Goal: Task Accomplishment & Management: Manage account settings

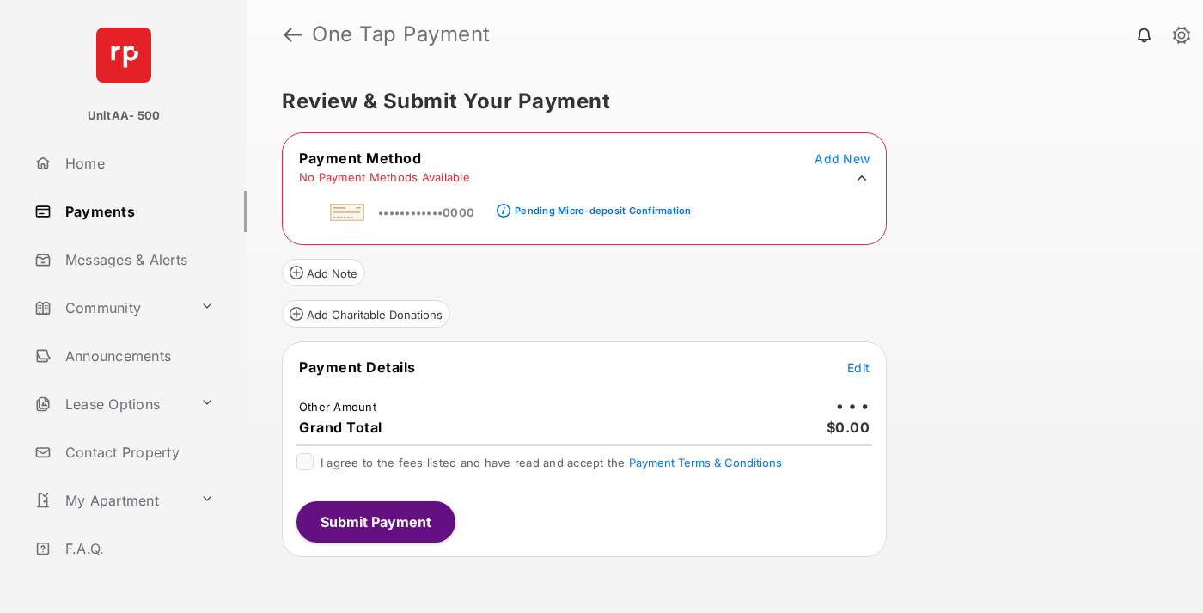
click at [600, 205] on div "Pending Micro-deposit Confirmation" at bounding box center [603, 210] width 176 height 12
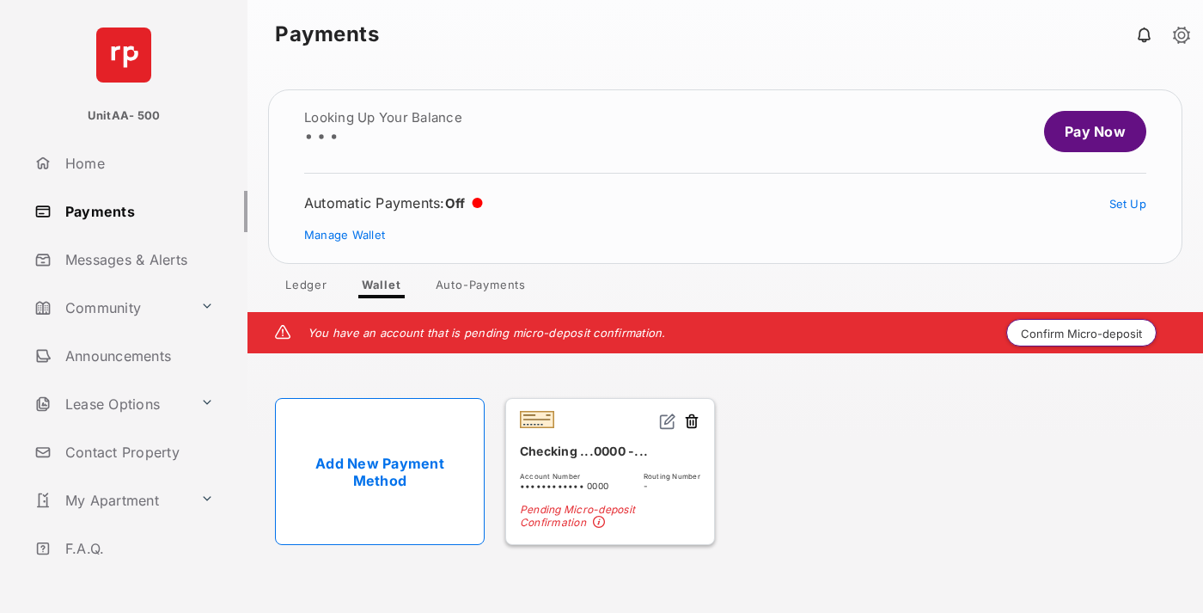
click at [1082, 332] on button "Confirm Micro-deposit" at bounding box center [1081, 332] width 150 height 27
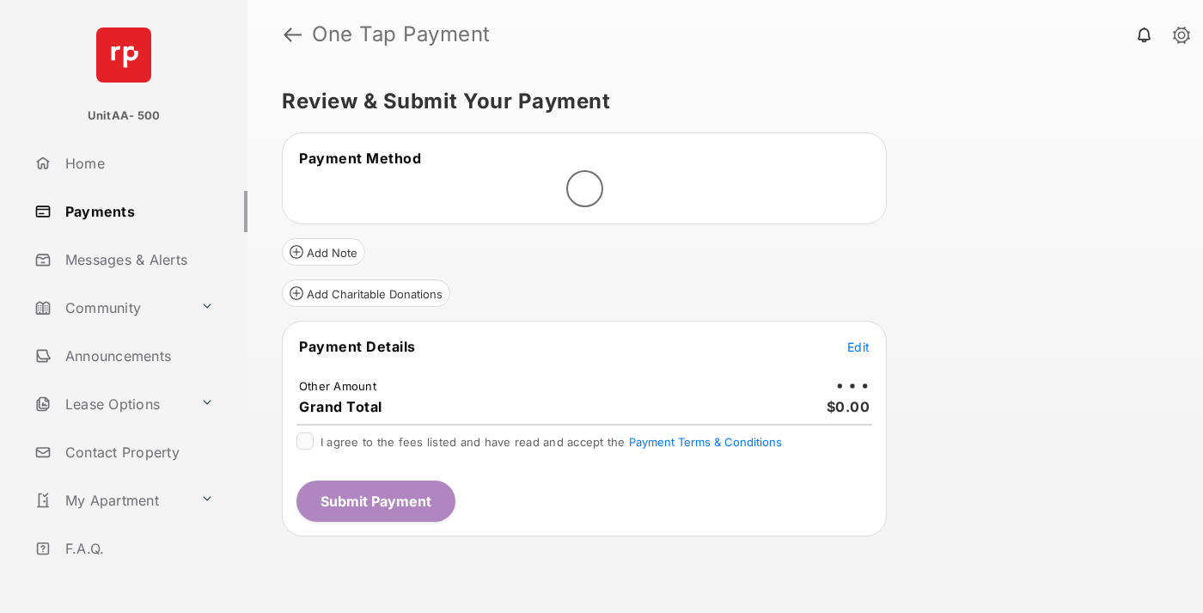
click at [858, 346] on span "Edit" at bounding box center [858, 346] width 22 height 15
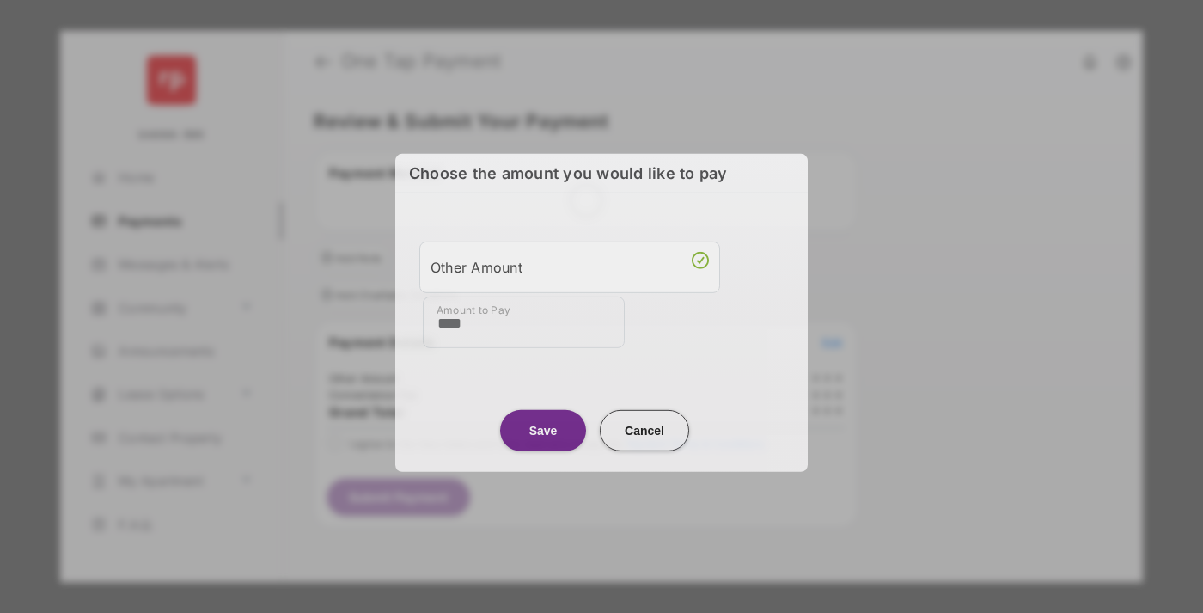
type input "****"
click at [543, 428] on button "Save" at bounding box center [543, 429] width 86 height 41
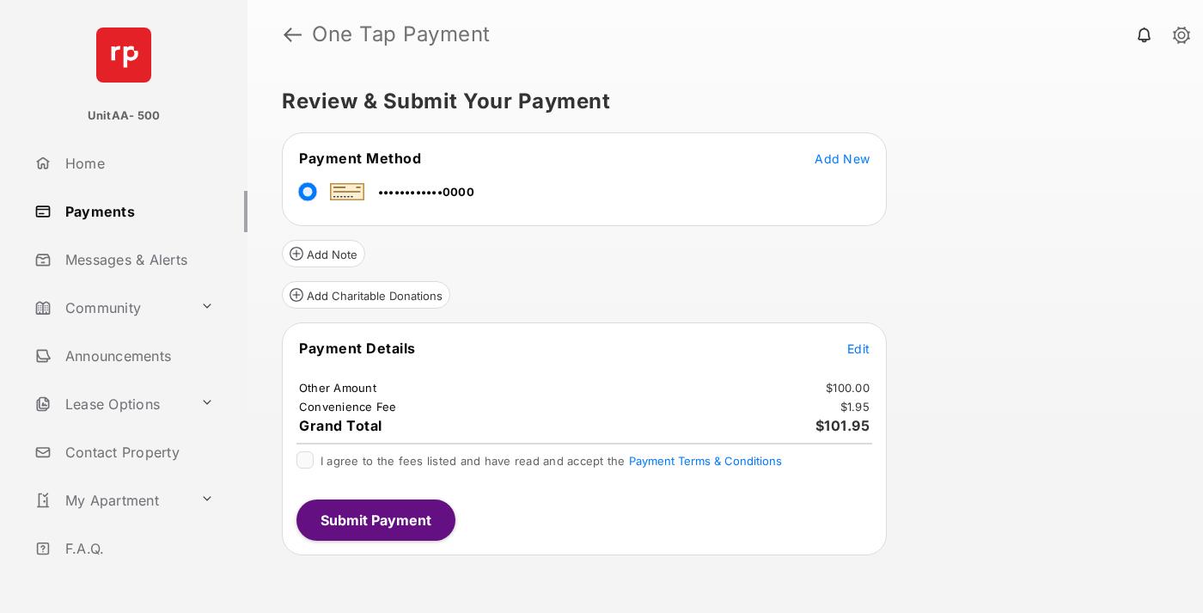
click at [858, 348] on span "Edit" at bounding box center [858, 348] width 22 height 15
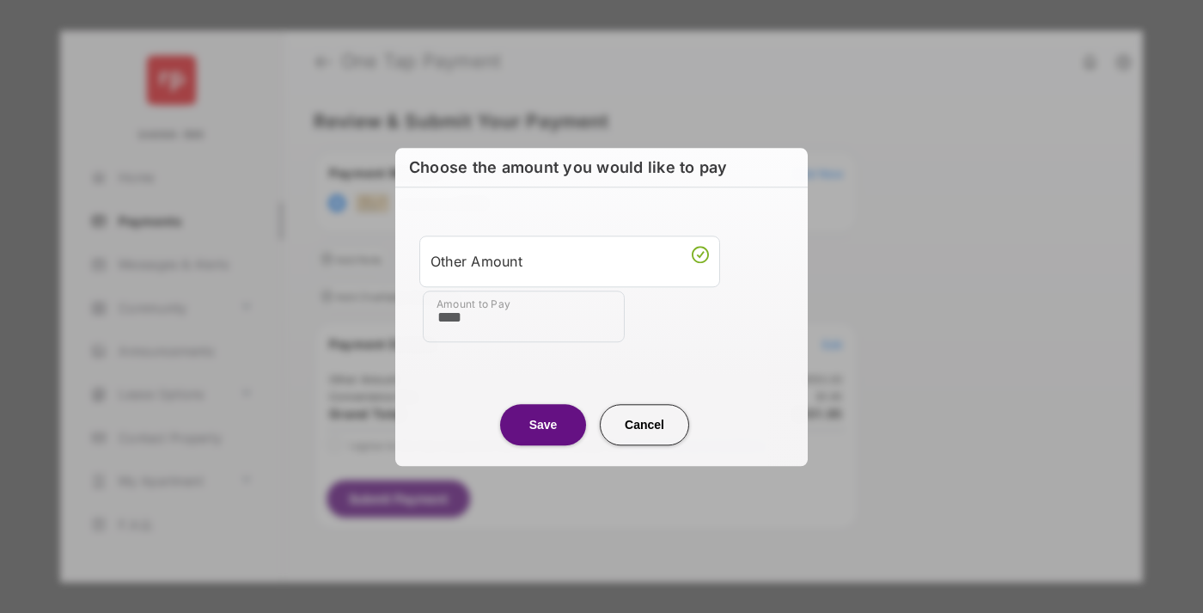
click at [543, 424] on button "Save" at bounding box center [543, 424] width 86 height 41
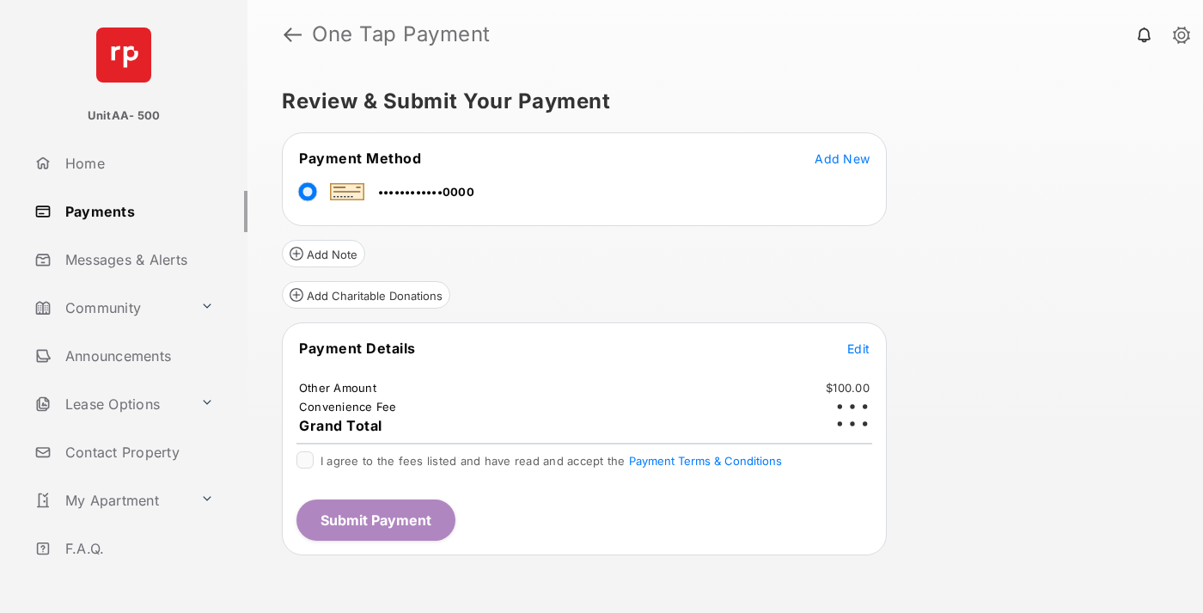
click at [375, 519] on button "Submit Payment" at bounding box center [375, 519] width 159 height 41
